Goal: Information Seeking & Learning: Learn about a topic

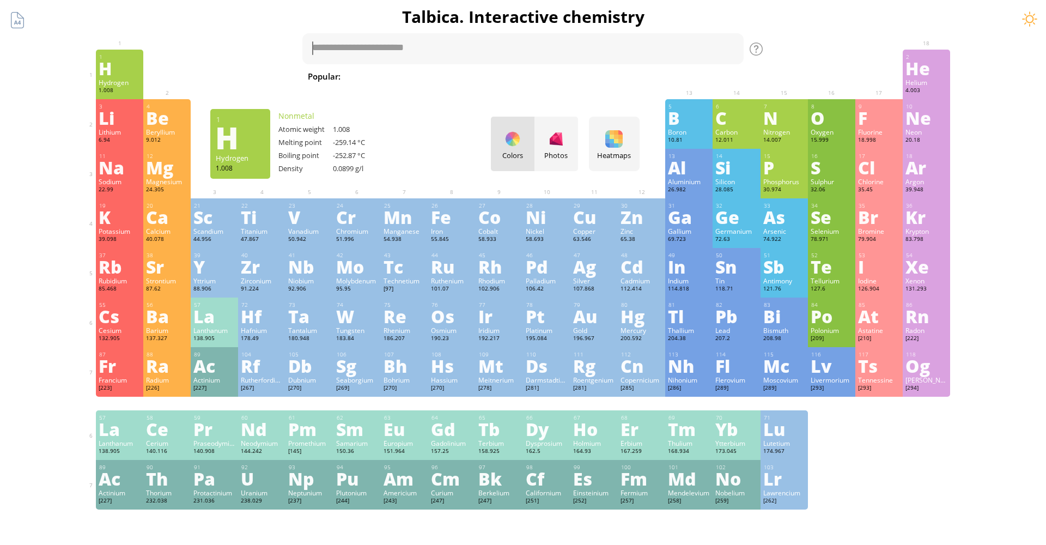
click at [115, 72] on div "H" at bounding box center [120, 67] width 42 height 17
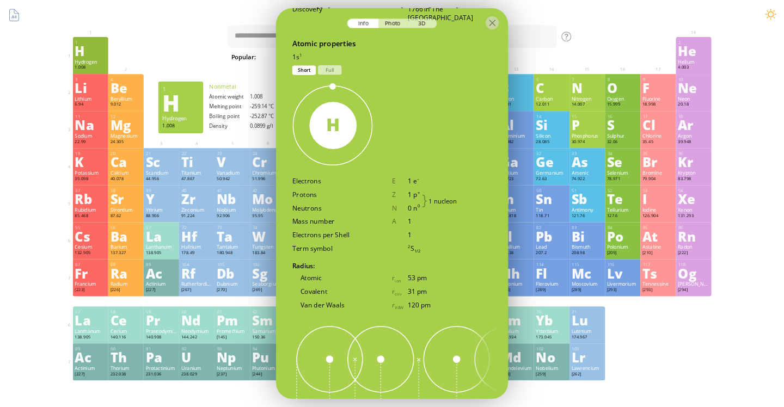
scroll to position [479, 0]
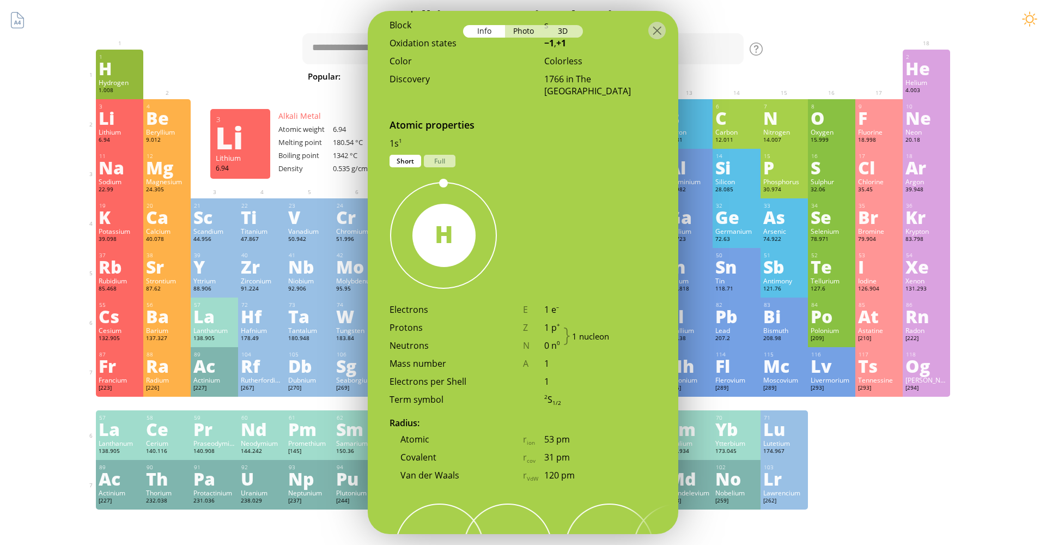
click at [105, 123] on div "Li" at bounding box center [120, 117] width 42 height 17
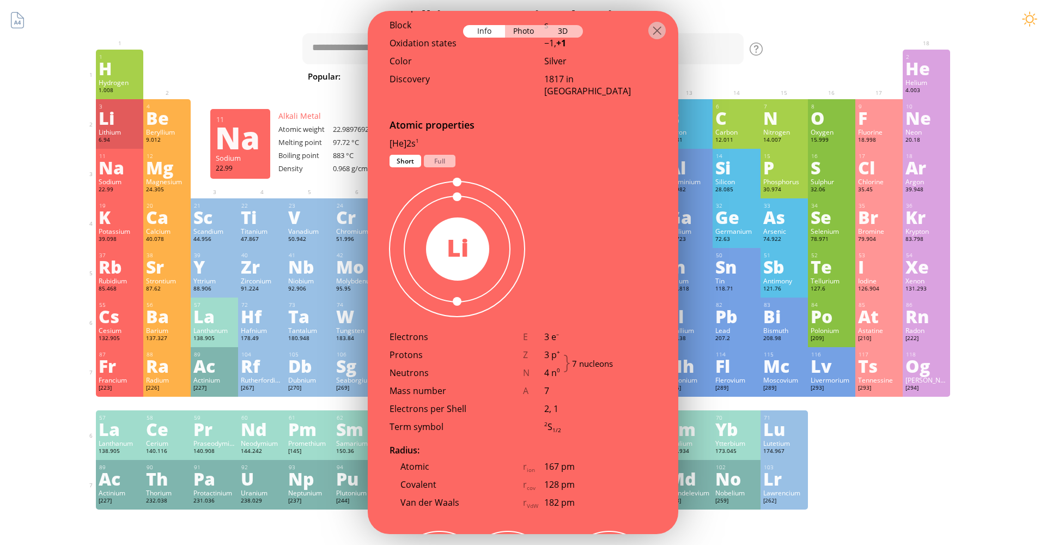
click at [119, 170] on div "Na" at bounding box center [120, 166] width 42 height 17
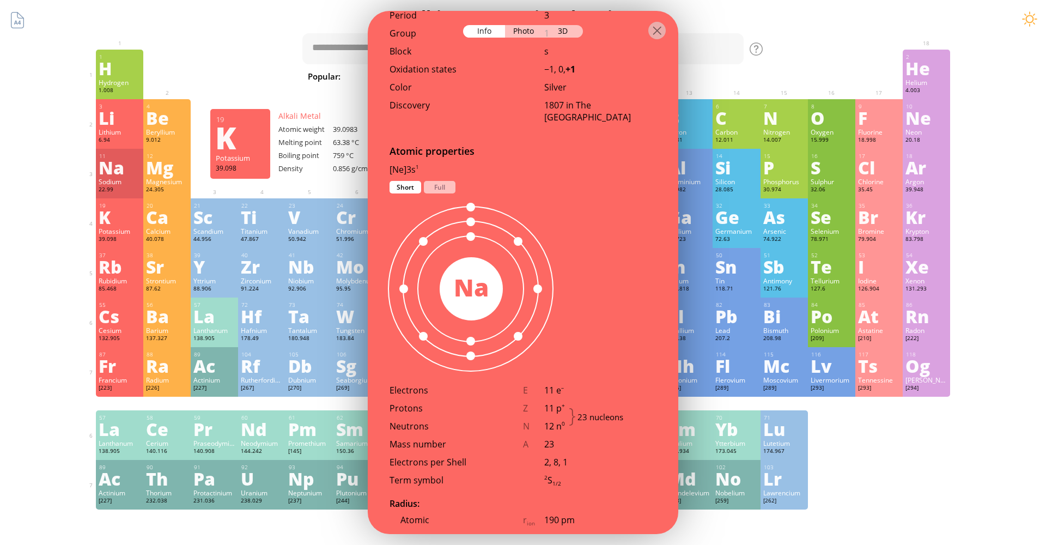
click at [119, 218] on div "K" at bounding box center [120, 216] width 42 height 17
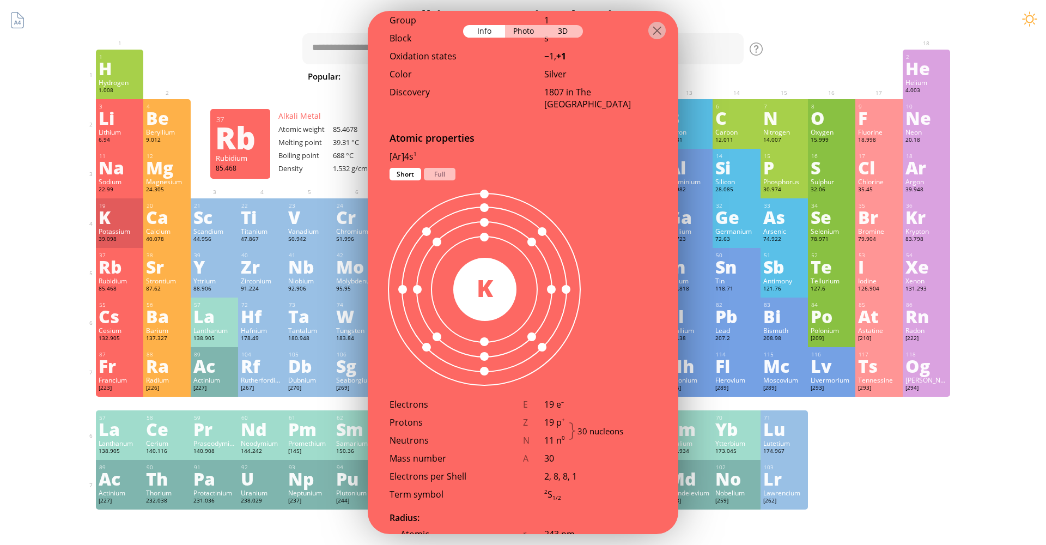
click at [121, 264] on div "Rb" at bounding box center [120, 266] width 42 height 17
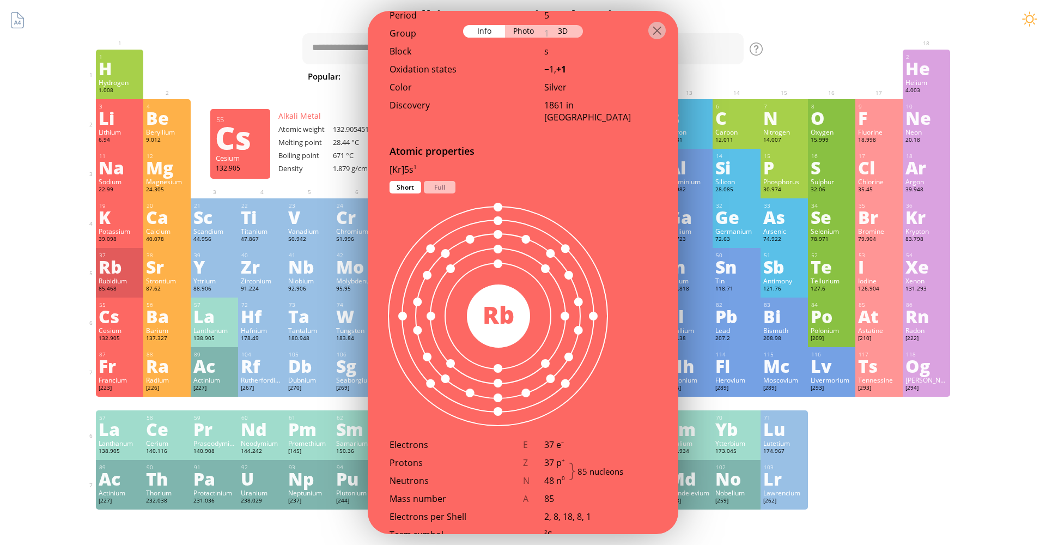
click at [124, 315] on div "Cs" at bounding box center [120, 315] width 42 height 17
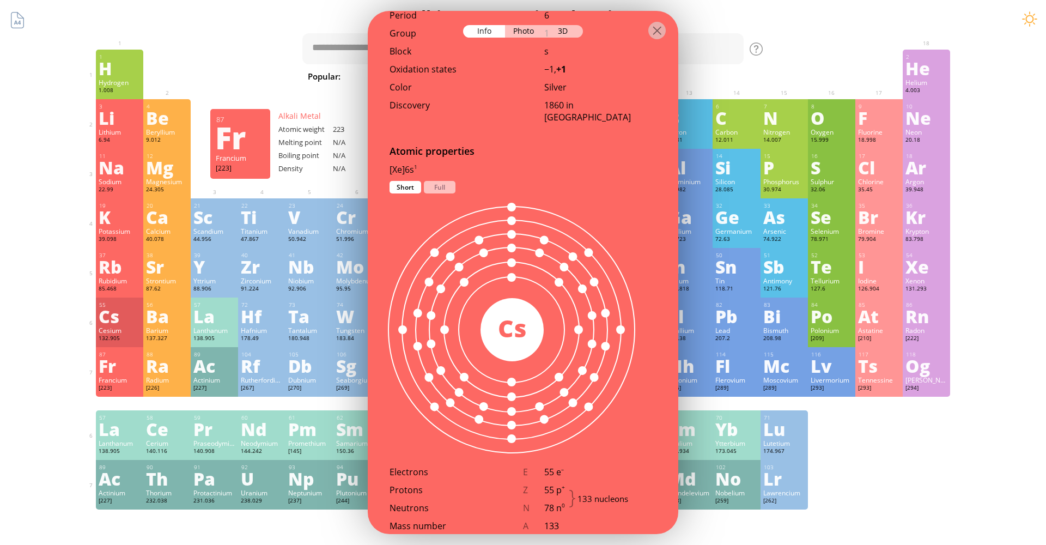
click at [123, 371] on div "Fr" at bounding box center [120, 365] width 42 height 17
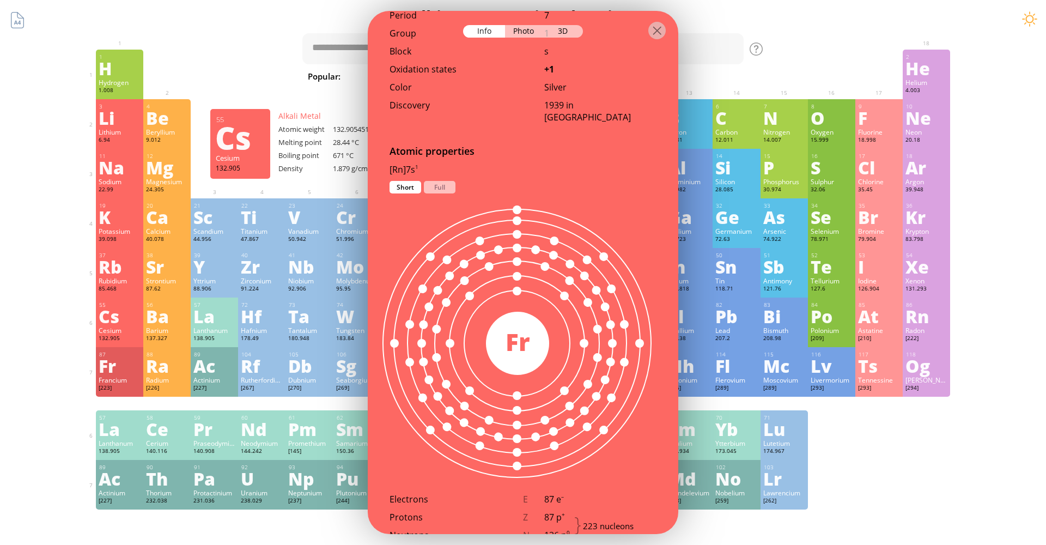
click at [118, 320] on div "Cs" at bounding box center [120, 315] width 42 height 17
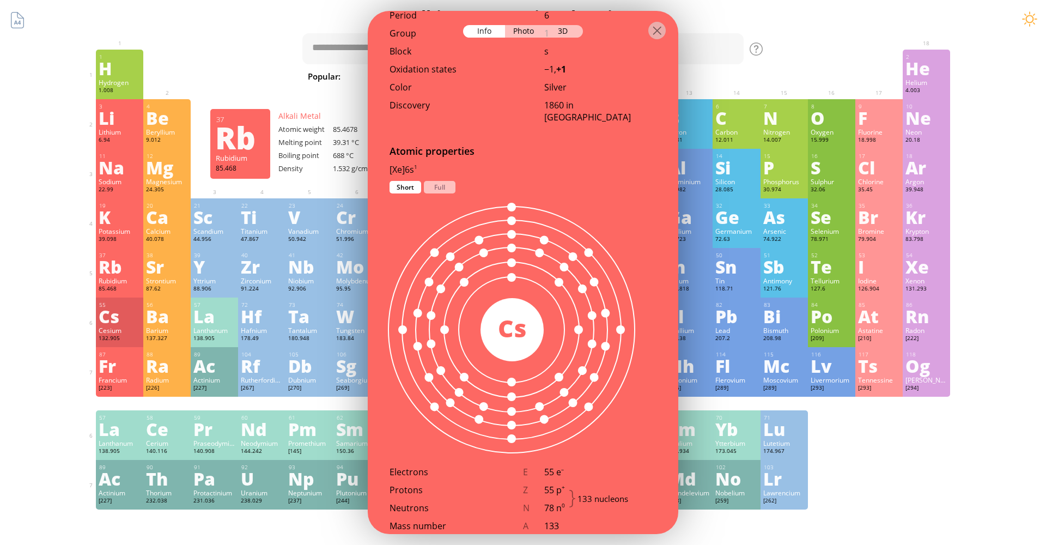
click at [115, 270] on div "Rb" at bounding box center [120, 266] width 42 height 17
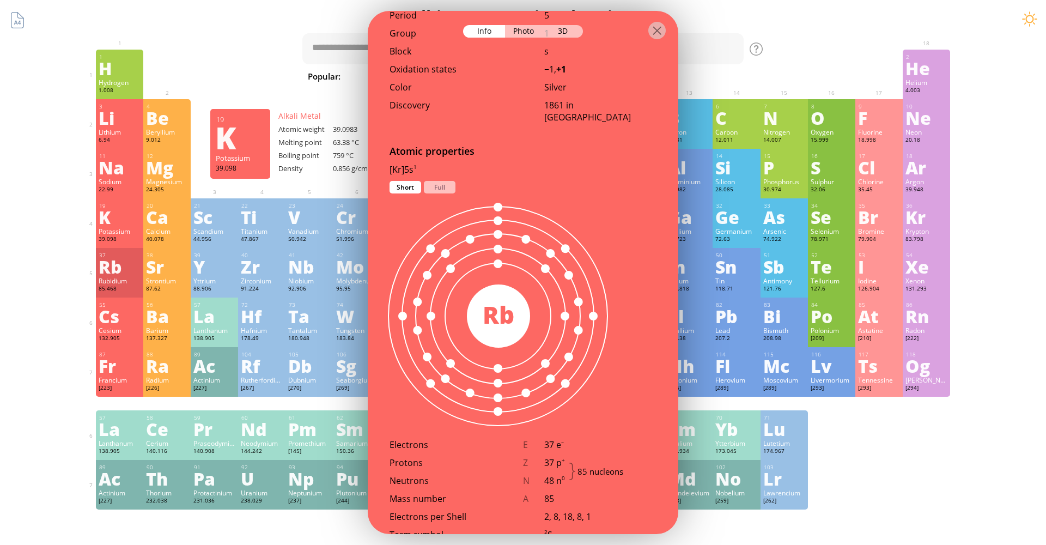
click at [107, 221] on div "K" at bounding box center [120, 216] width 42 height 17
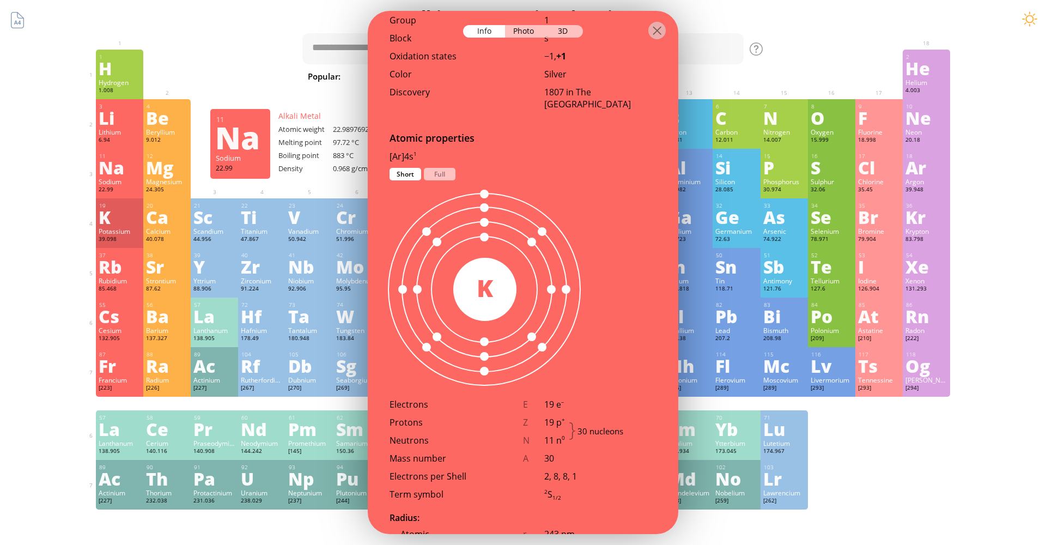
click at [115, 171] on div "Na" at bounding box center [120, 166] width 42 height 17
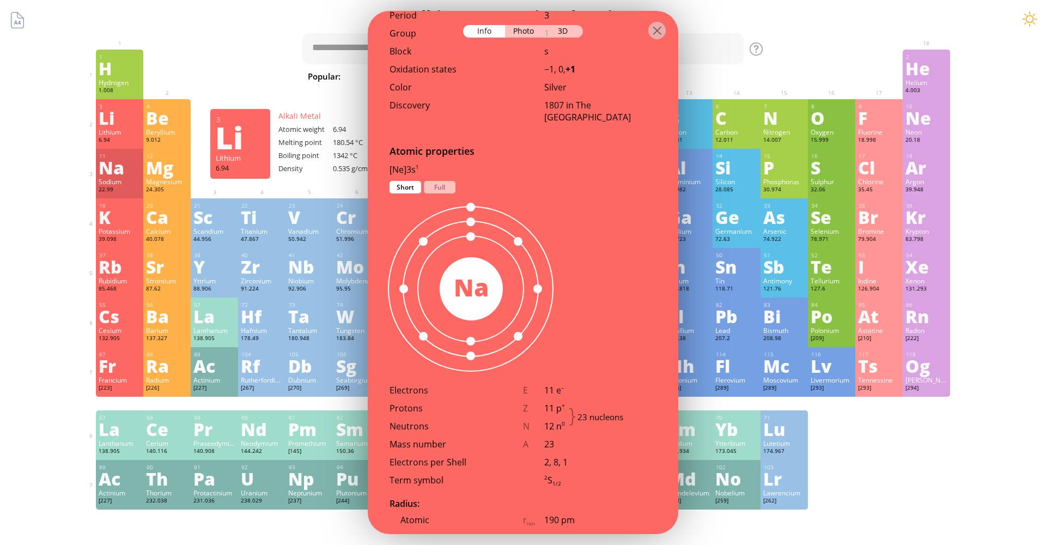
click at [115, 126] on div "3 Li Lithium 6.94 −1, +1 −1, +1 180.54 °C 1342 °C 0.535 g/cm 3 [He]2s 1" at bounding box center [119, 124] width 47 height 50
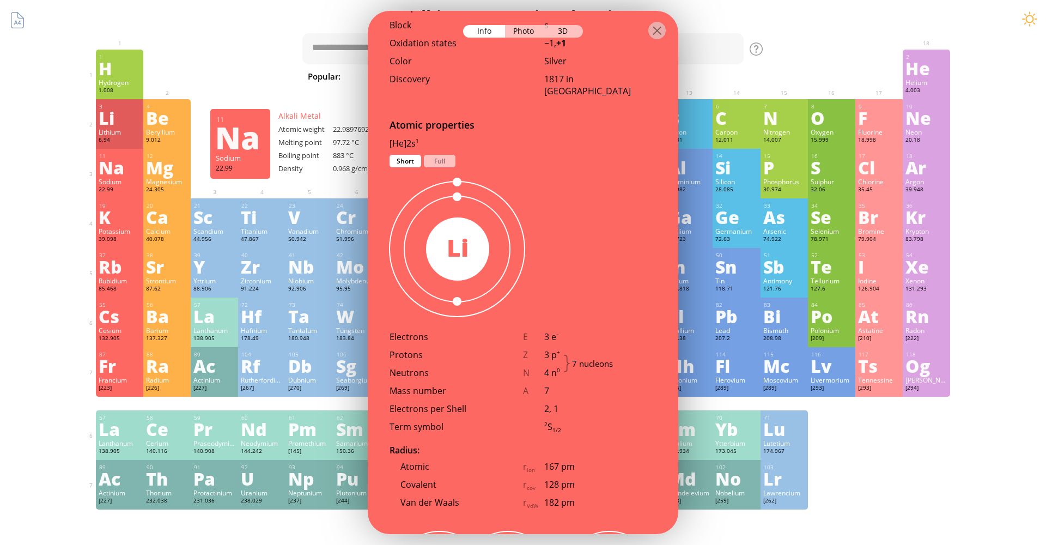
click at [112, 162] on div "Na" at bounding box center [120, 166] width 42 height 17
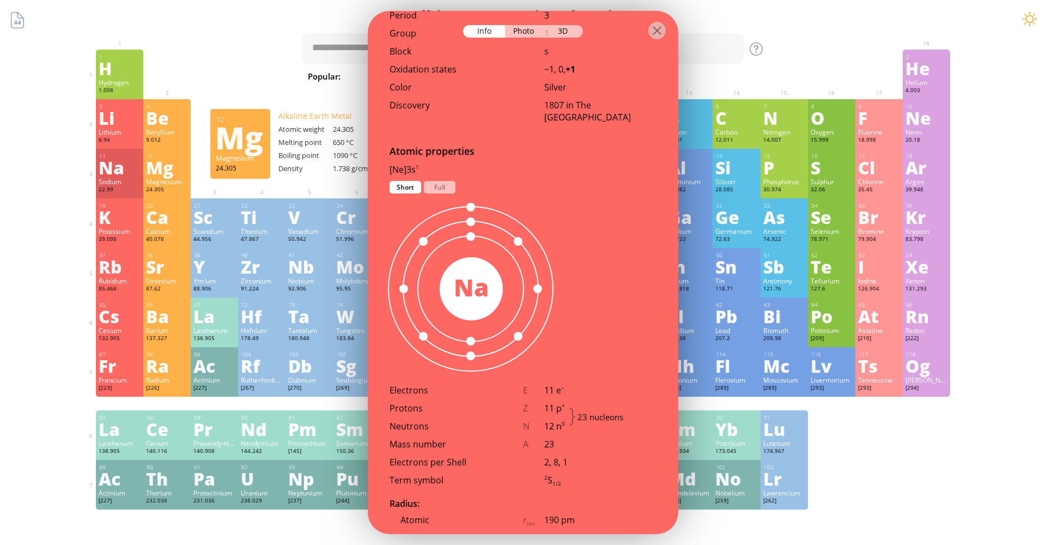
click at [156, 162] on div "Mg" at bounding box center [167, 166] width 42 height 17
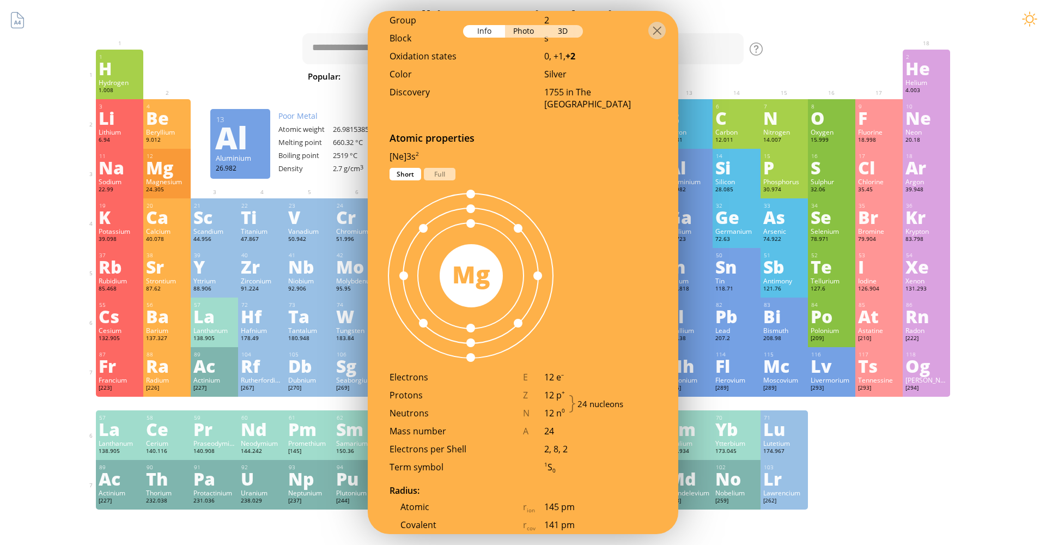
click at [705, 170] on div "Al" at bounding box center [689, 166] width 42 height 17
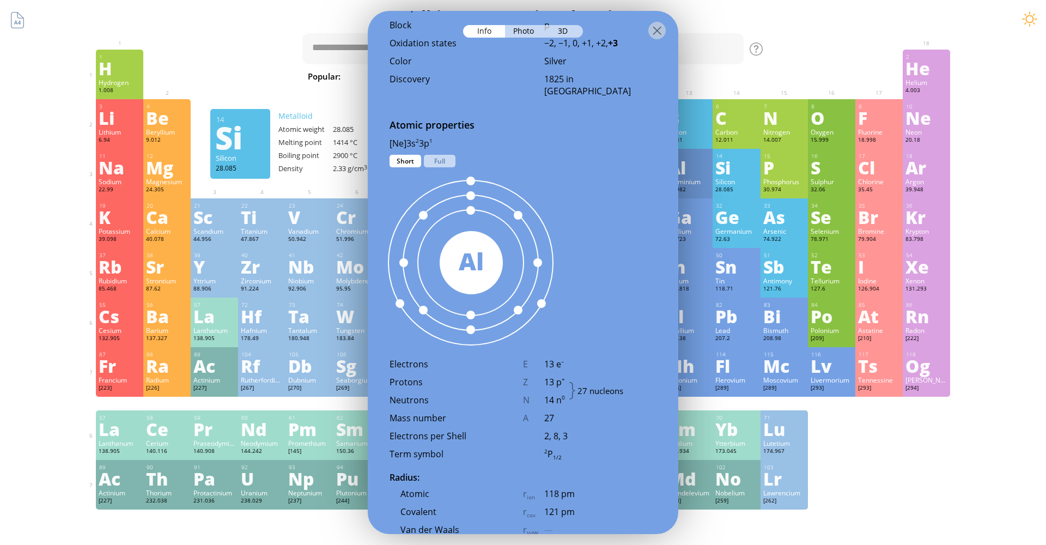
click at [737, 170] on div "Si" at bounding box center [736, 166] width 42 height 17
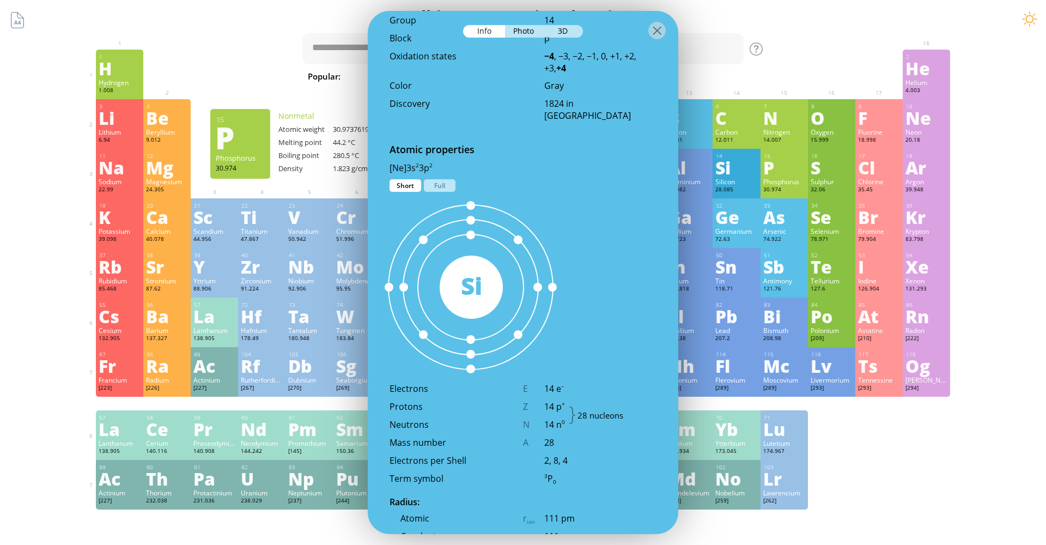
click at [787, 168] on div "P" at bounding box center [784, 166] width 42 height 17
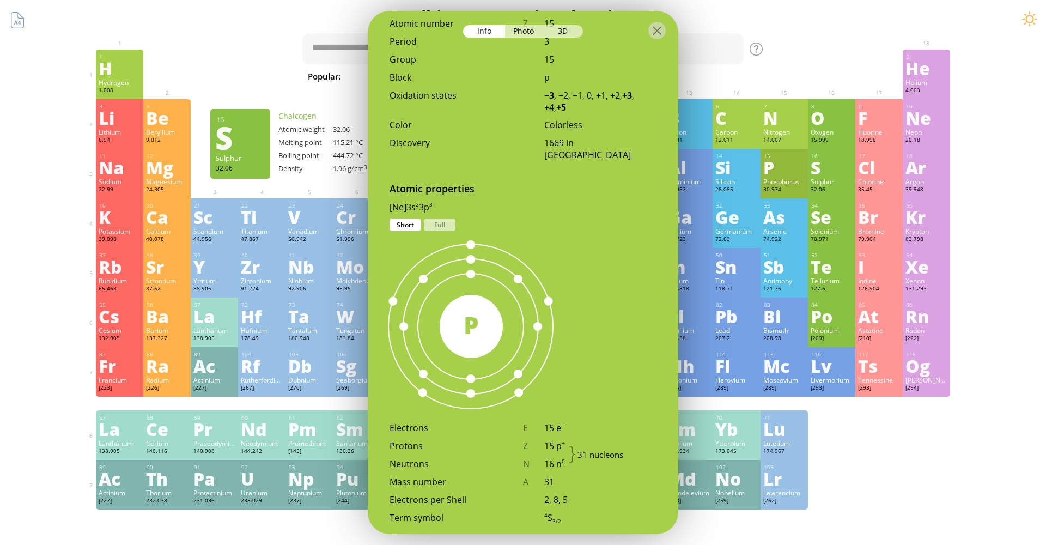
click at [827, 167] on div "S" at bounding box center [831, 166] width 42 height 17
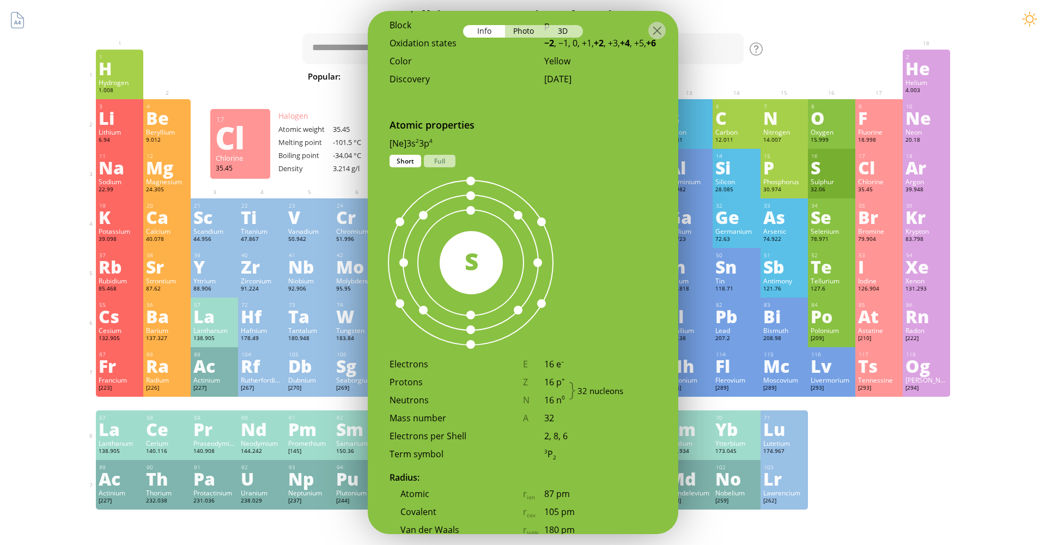
click at [873, 165] on div "Cl" at bounding box center [879, 166] width 42 height 17
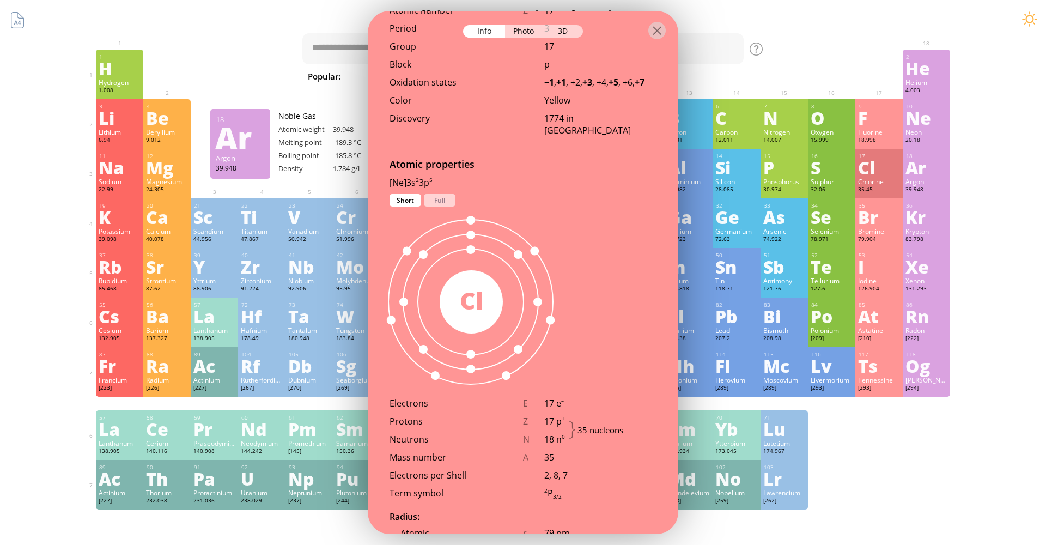
click at [921, 164] on div "Ar" at bounding box center [926, 166] width 42 height 17
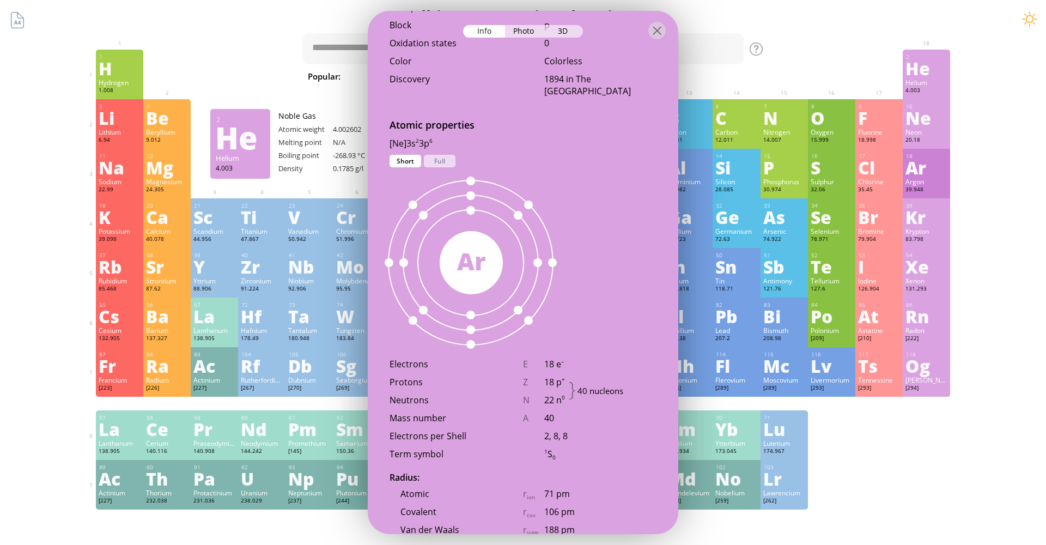
click at [914, 75] on div "He" at bounding box center [926, 67] width 42 height 17
